Goal: Entertainment & Leisure: Consume media (video, audio)

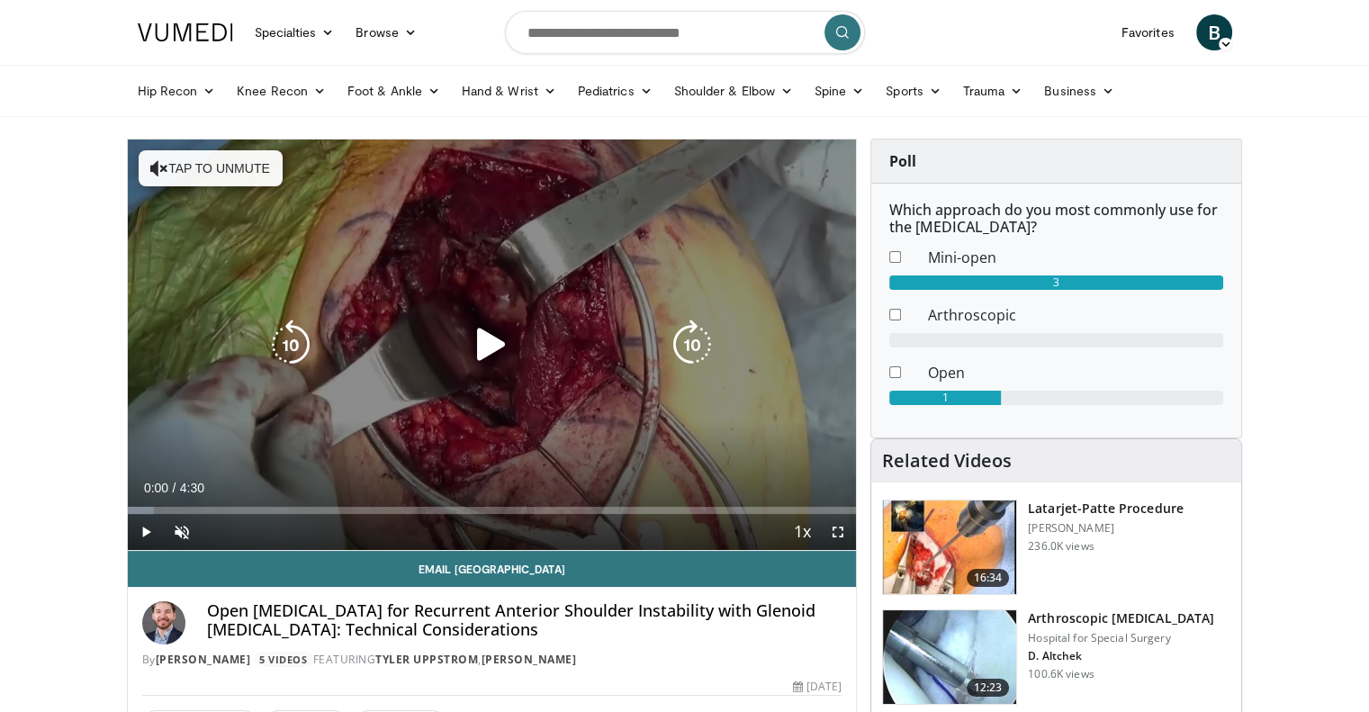
click at [480, 349] on icon "Video Player" at bounding box center [491, 345] width 50 height 50
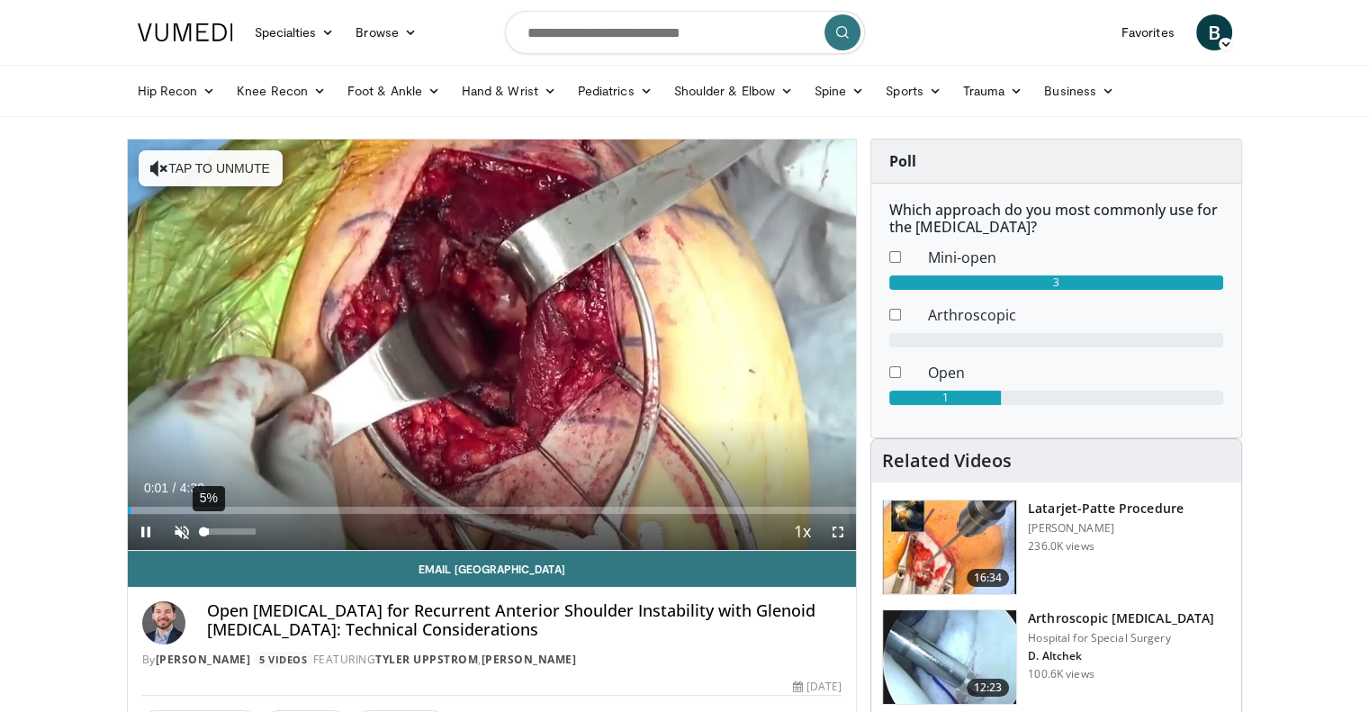
click at [204, 532] on div "Volume Level" at bounding box center [204, 532] width 0 height 6
drag, startPoint x: 208, startPoint y: 533, endPoint x: 259, endPoint y: 536, distance: 51.4
click at [256, 535] on div "Volume Level" at bounding box center [229, 532] width 51 height 6
click at [151, 528] on span "Video Player" at bounding box center [146, 532] width 36 height 36
drag, startPoint x: 148, startPoint y: 507, endPoint x: 95, endPoint y: 511, distance: 52.4
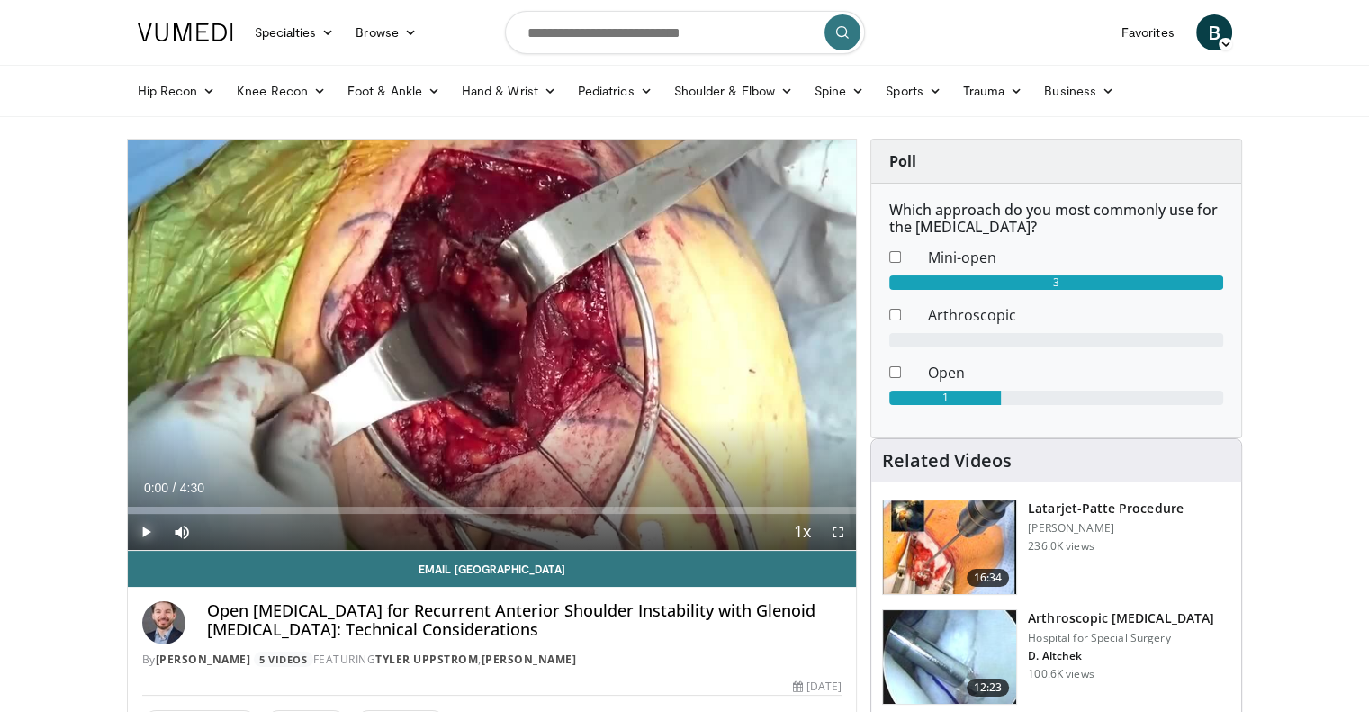
click at [838, 535] on span "Video Player" at bounding box center [838, 532] width 36 height 36
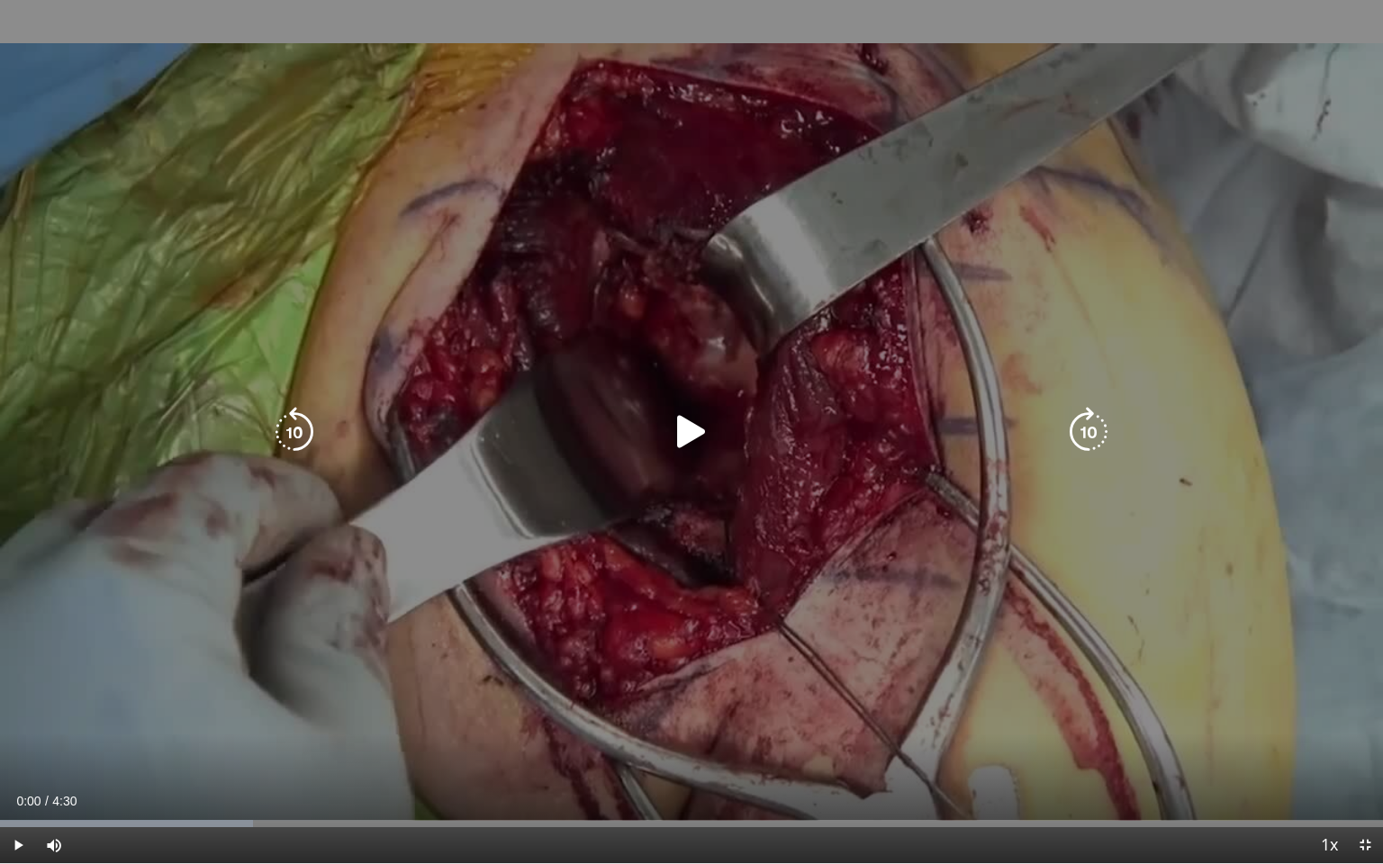
click at [688, 436] on icon "Video Player" at bounding box center [691, 432] width 50 height 50
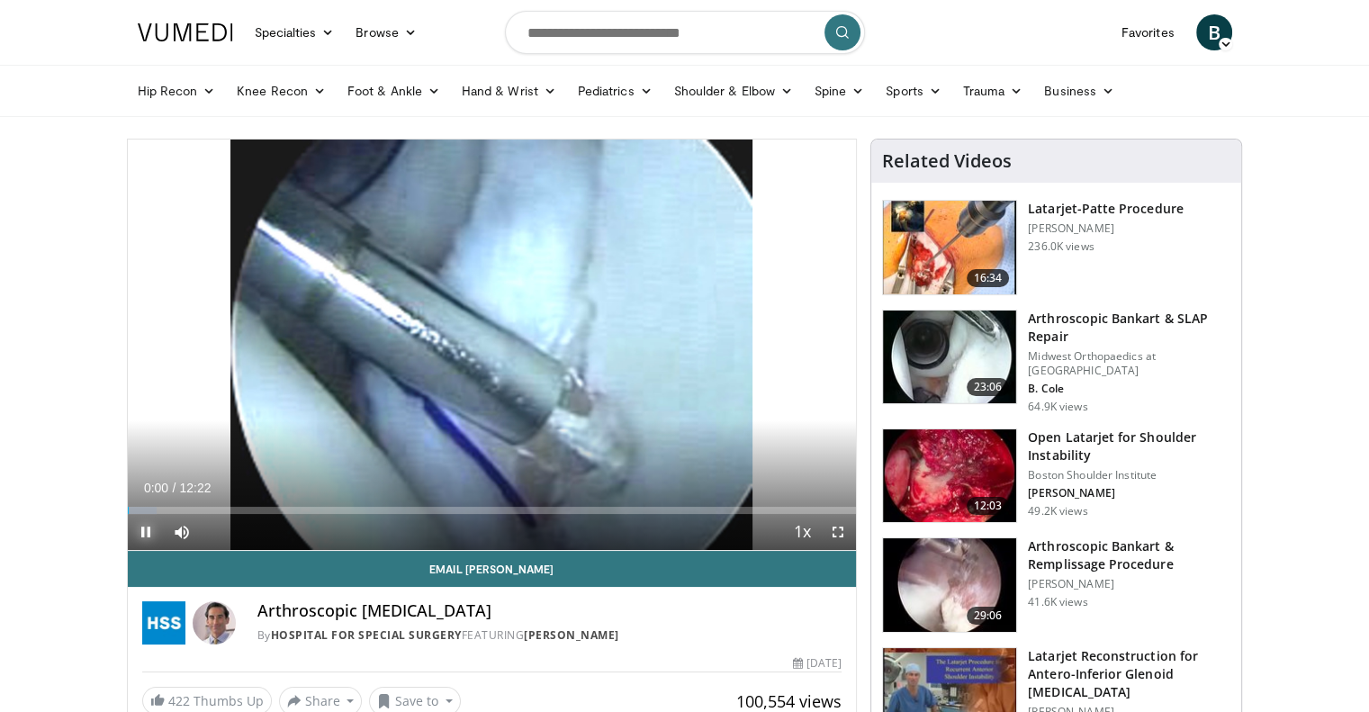
click at [148, 524] on span "Video Player" at bounding box center [146, 532] width 36 height 36
